Goal: Transaction & Acquisition: Subscribe to service/newsletter

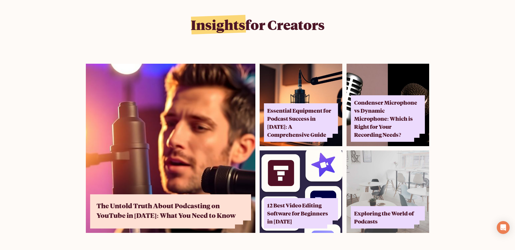
scroll to position [3310, 0]
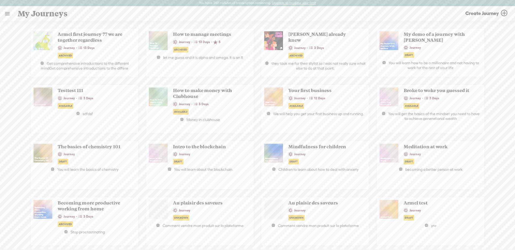
scroll to position [163, 0]
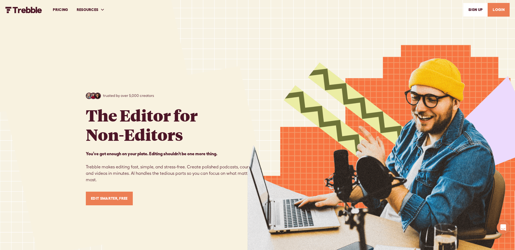
click at [57, 7] on link "PRICING" at bounding box center [61, 10] width 24 height 19
click at [61, 7] on link "PRICING" at bounding box center [61, 10] width 24 height 19
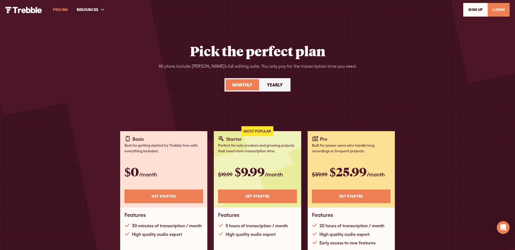
click at [39, 10] on img "home" at bounding box center [23, 10] width 37 height 6
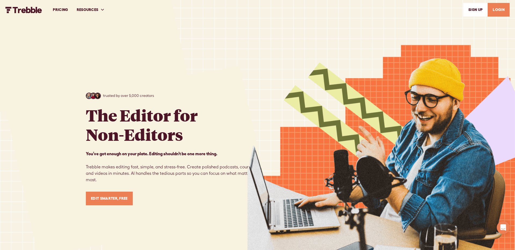
click at [122, 199] on link "Edit Smarter, Free" at bounding box center [109, 199] width 47 height 14
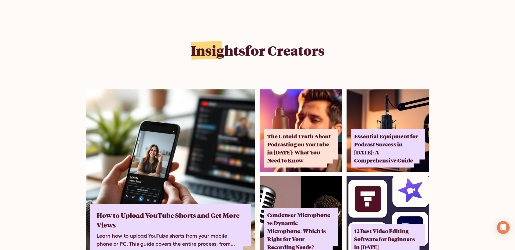
scroll to position [3554, 0]
